Goal: Browse casually: Explore the website without a specific task or goal

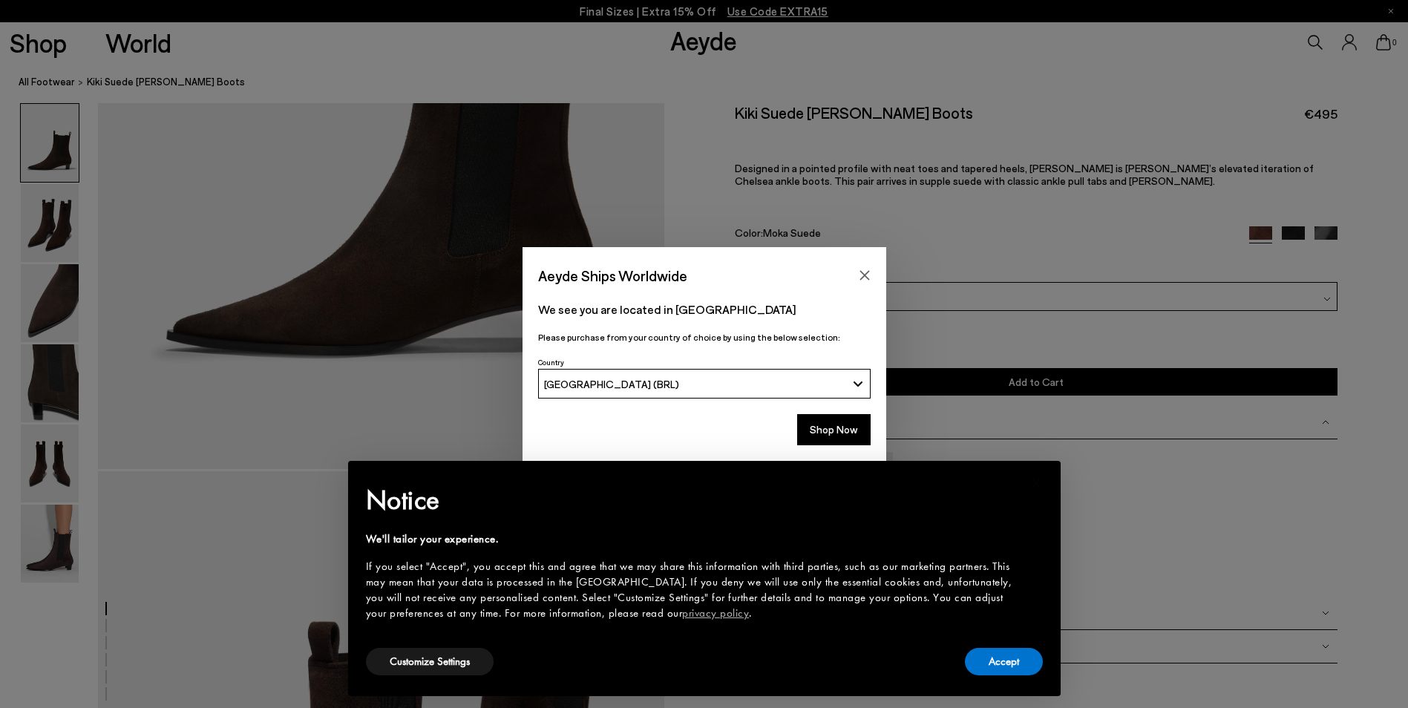
scroll to position [445, 0]
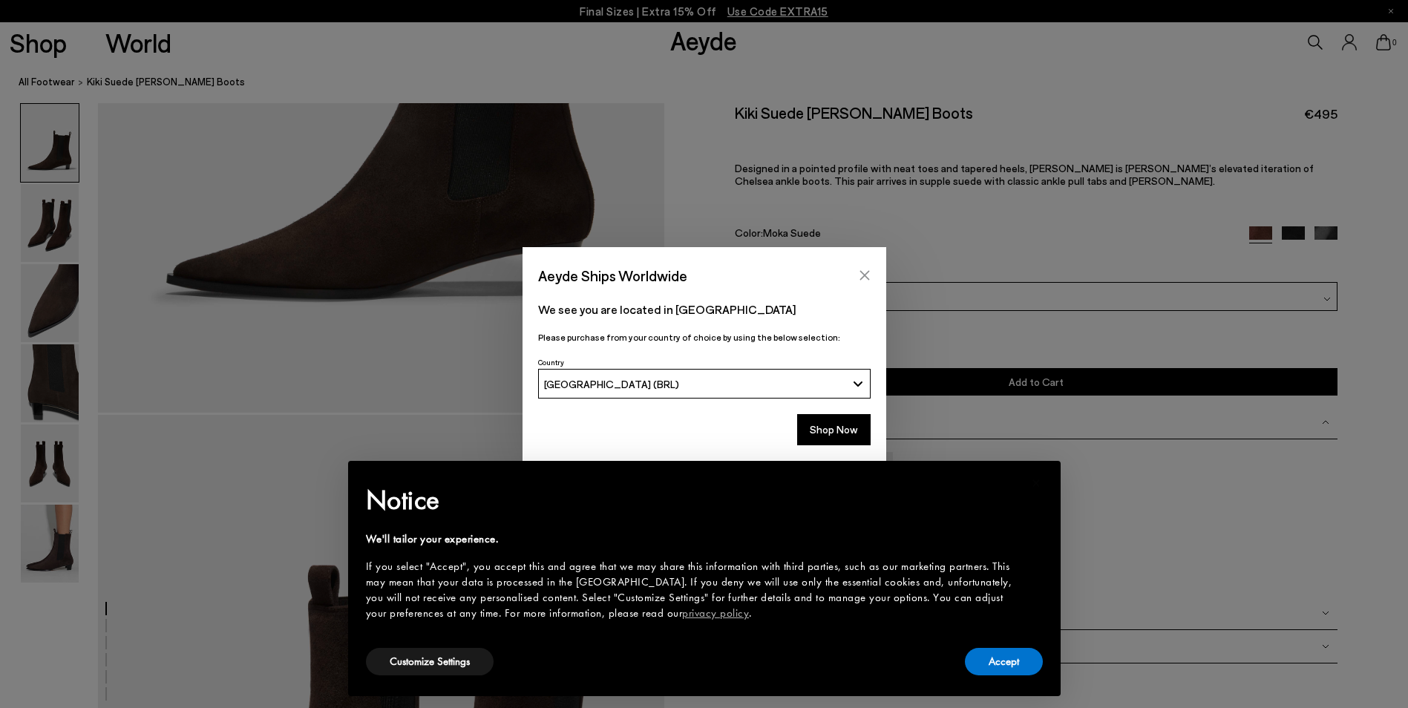
click at [868, 269] on icon "Close" at bounding box center [865, 275] width 12 height 12
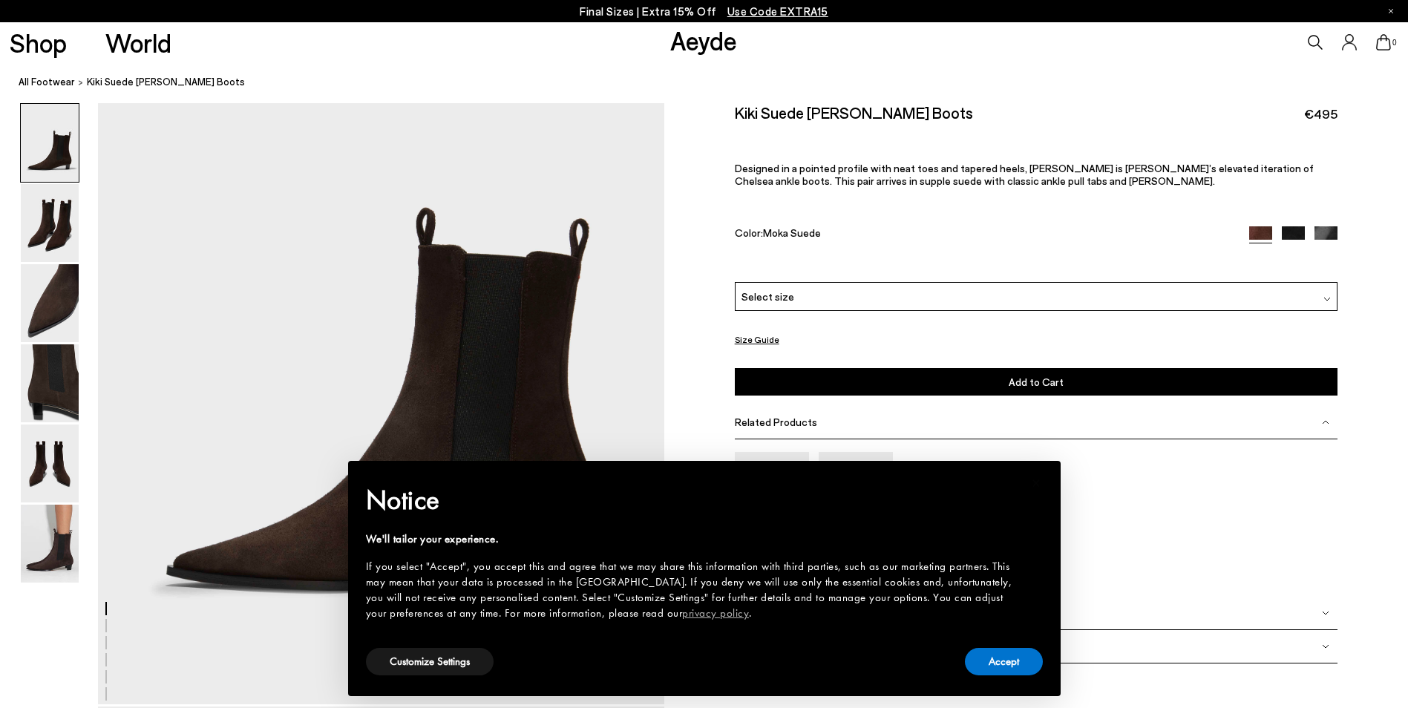
scroll to position [148, 0]
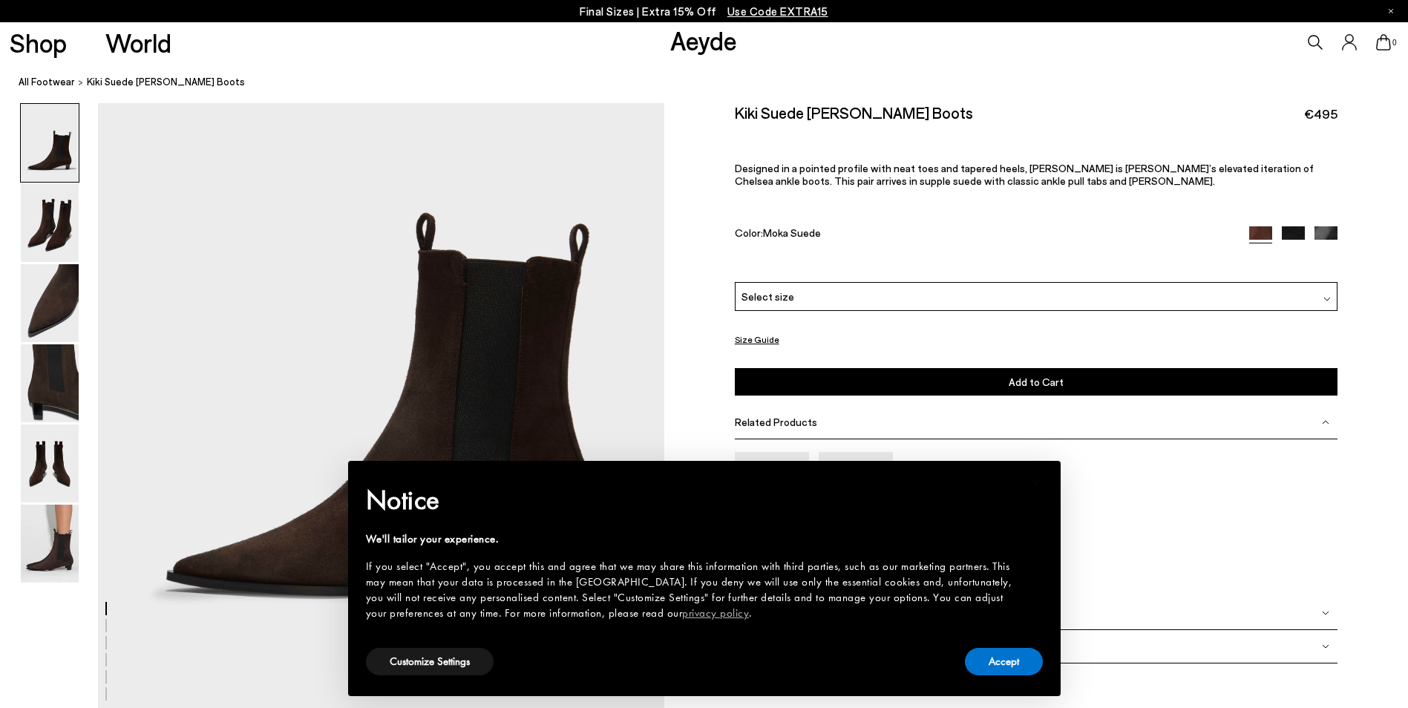
click at [1183, 520] on div "Moa Cassy" at bounding box center [1037, 518] width 604 height 132
click at [998, 663] on button "Accept" at bounding box center [1004, 661] width 78 height 27
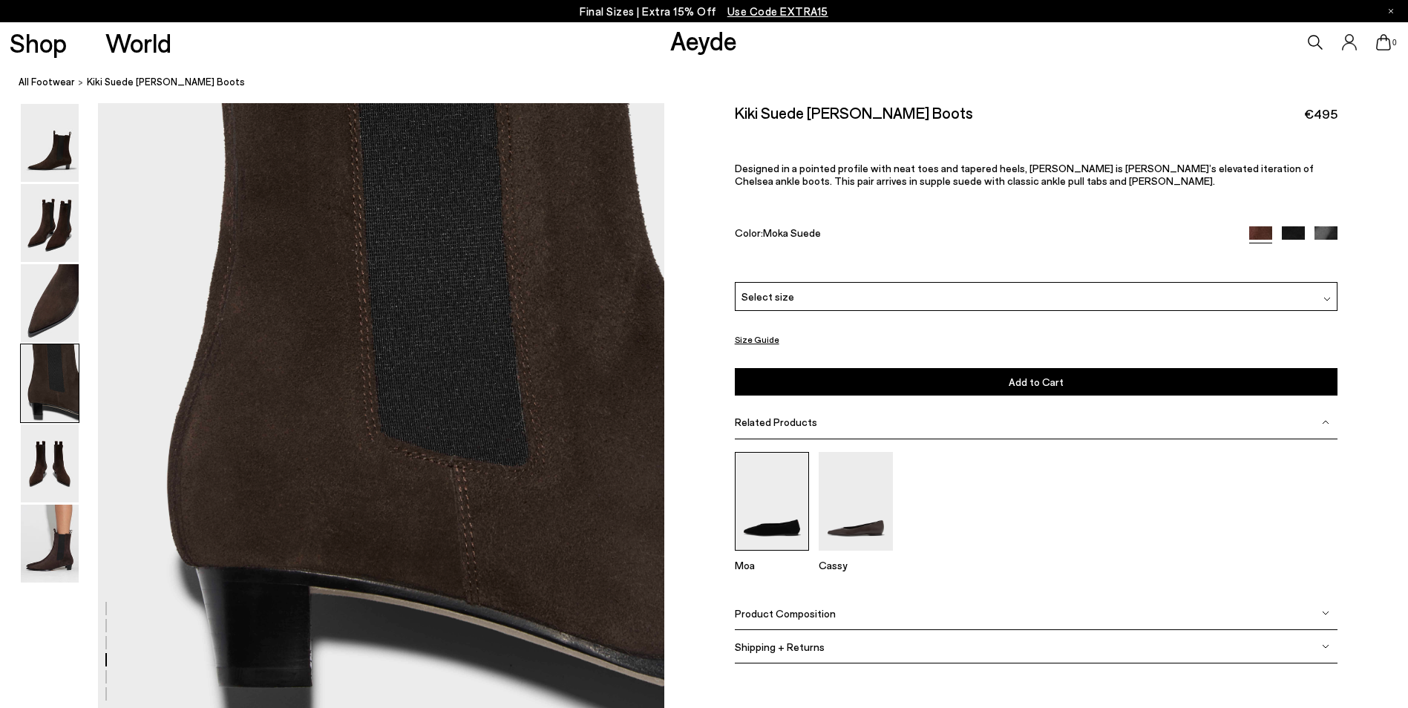
scroll to position [2375, 0]
click at [834, 497] on img at bounding box center [856, 501] width 74 height 99
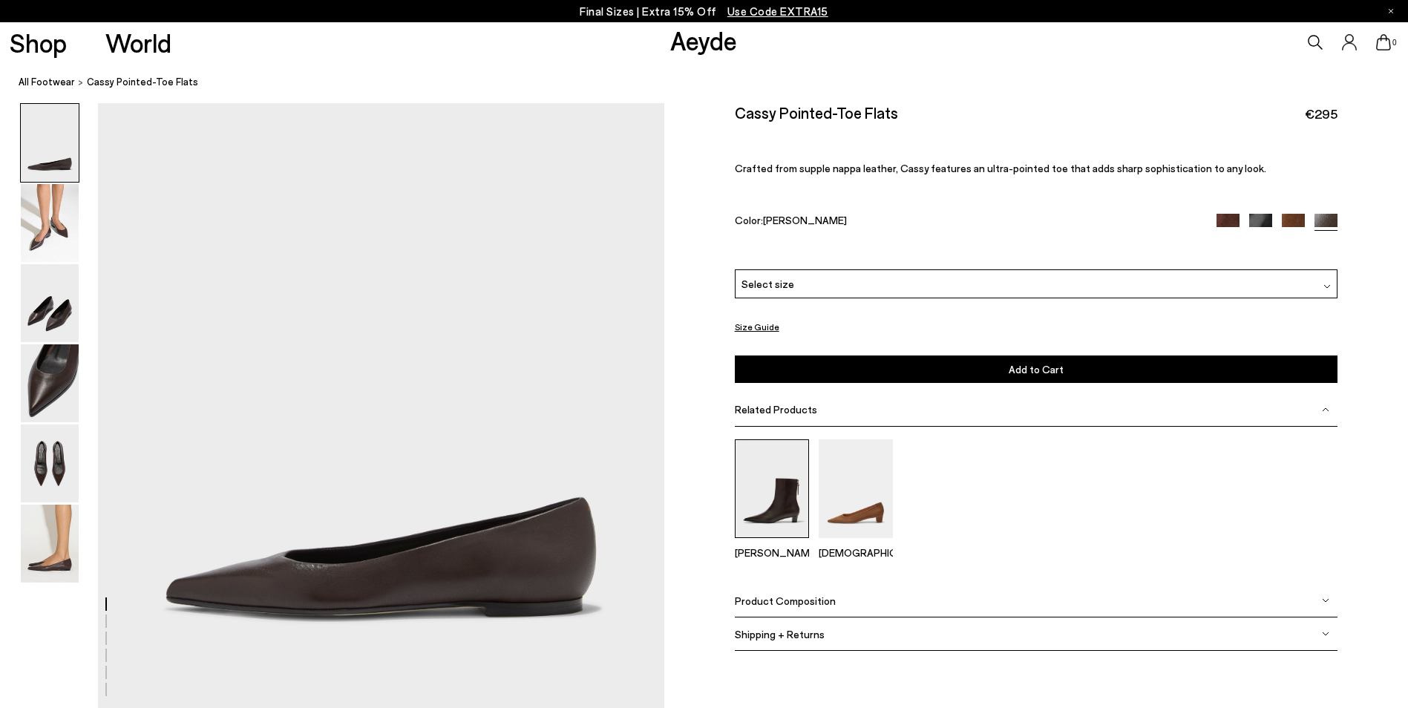
click at [769, 498] on img at bounding box center [772, 488] width 74 height 99
